Goal: Transaction & Acquisition: Subscribe to service/newsletter

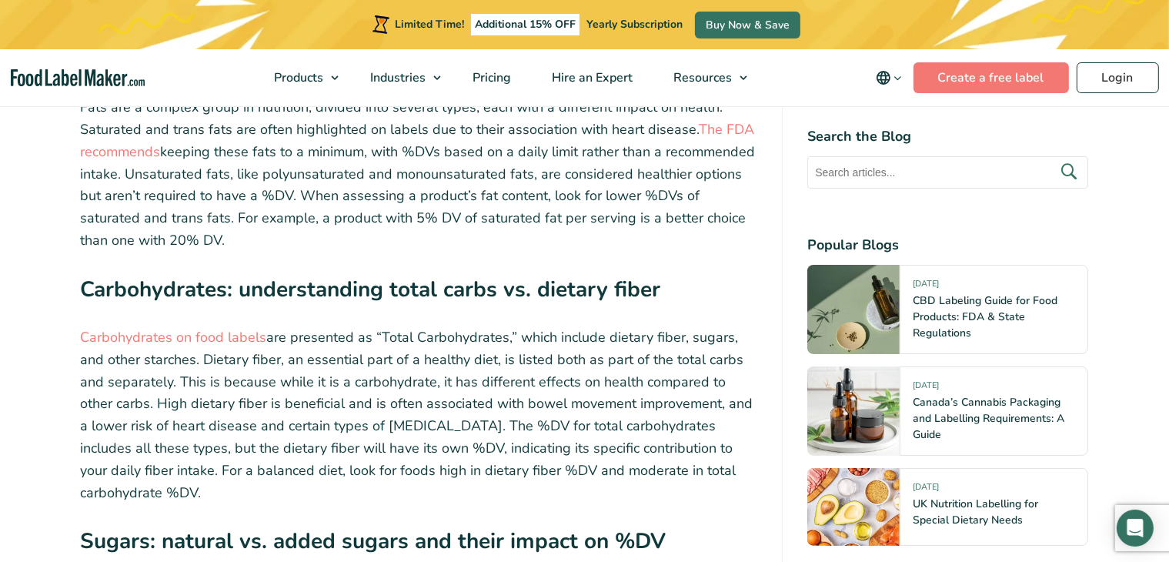
scroll to position [5889, 0]
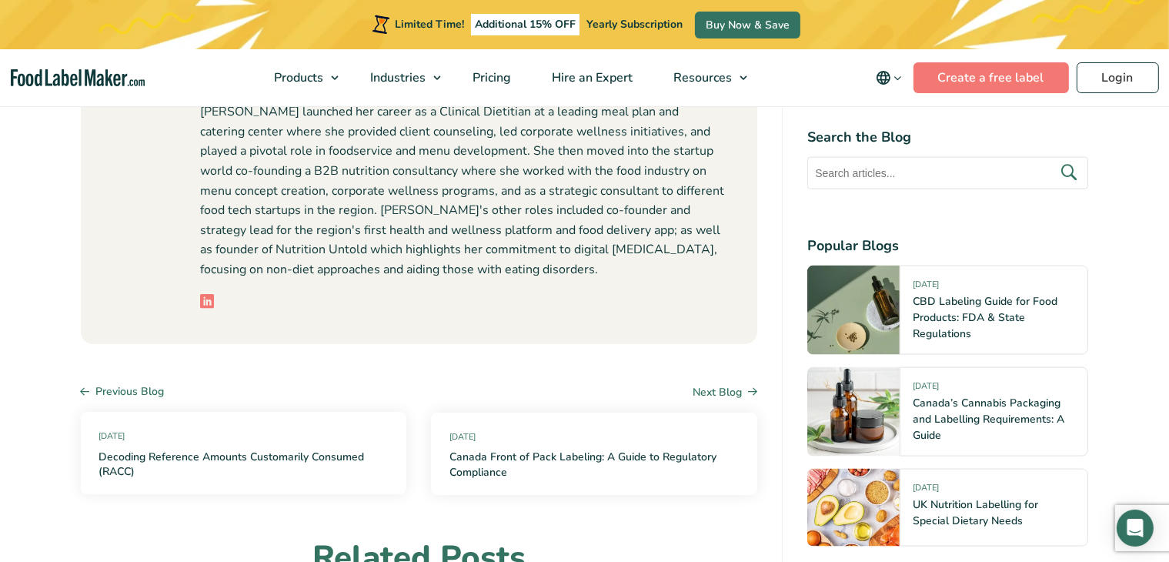
scroll to position [7934, 0]
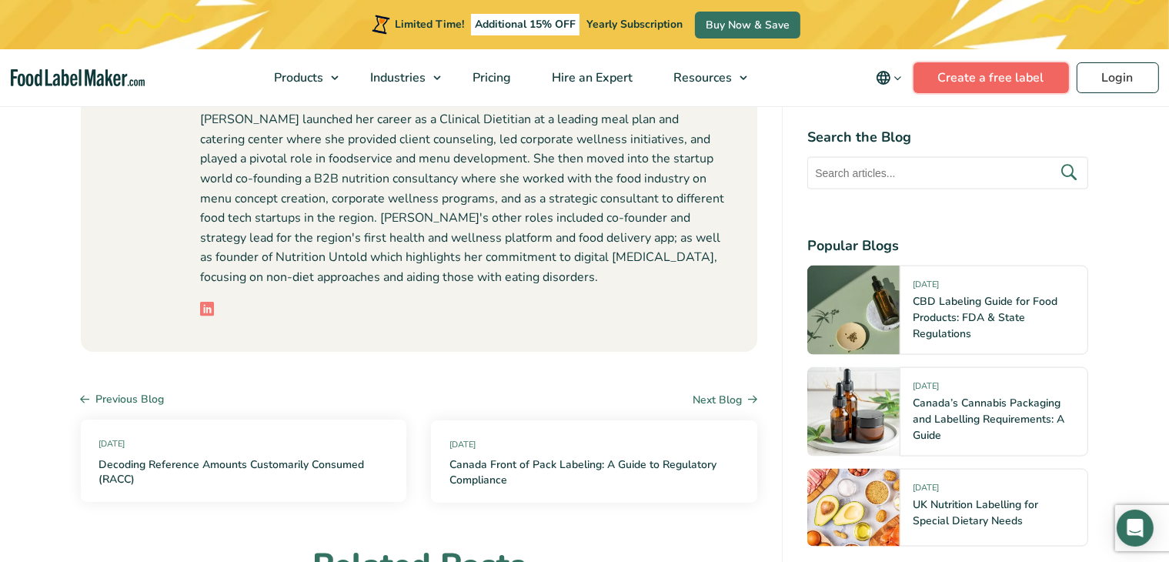
click at [985, 82] on link "Create a free label" at bounding box center [990, 77] width 155 height 31
